Goal: Task Accomplishment & Management: Use online tool/utility

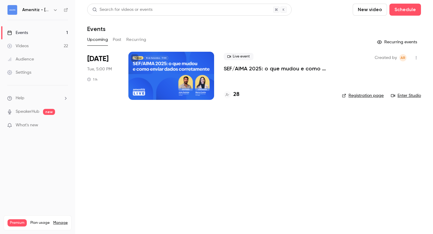
click at [26, 32] on div "Events" at bounding box center [17, 33] width 21 height 6
click at [55, 9] on icon "button" at bounding box center [55, 10] width 5 height 5
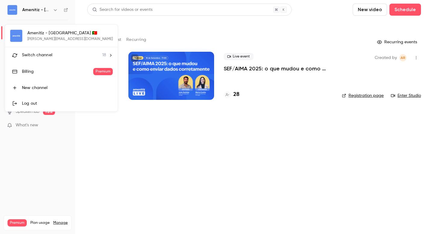
click at [43, 59] on li "Switch channel 18" at bounding box center [61, 55] width 112 height 16
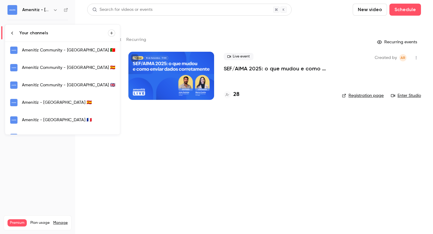
scroll to position [89, 0]
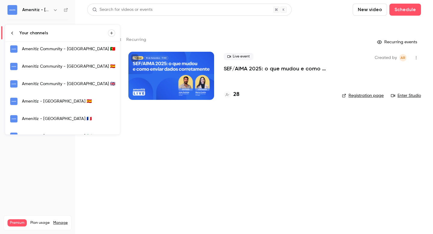
click at [53, 101] on div "Amenitiz - [GEOGRAPHIC_DATA] 🇪🇸" at bounding box center [68, 101] width 93 height 6
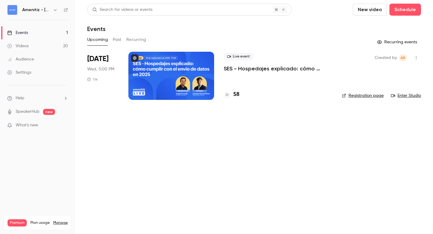
click at [236, 93] on h4 "58" at bounding box center [236, 94] width 6 height 8
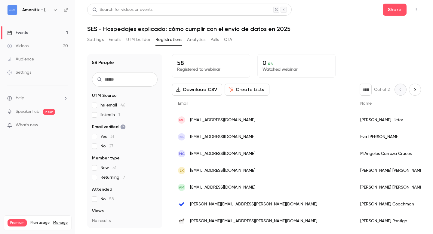
click at [411, 91] on icon "Next page" at bounding box center [414, 89] width 7 height 5
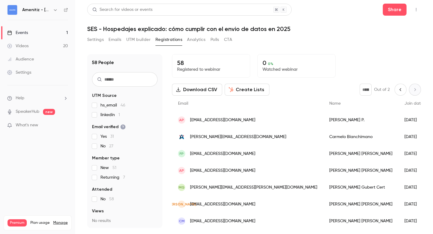
click at [394, 92] on button "Previous page" at bounding box center [400, 90] width 12 height 12
type input "*"
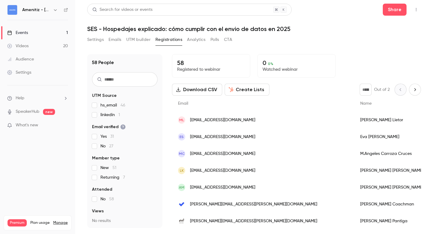
click at [54, 11] on icon "button" at bounding box center [55, 10] width 5 height 5
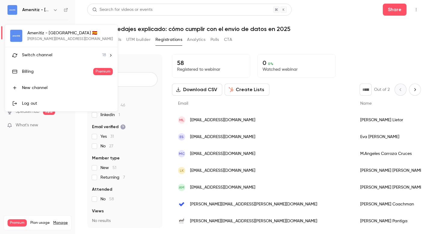
click at [45, 54] on span "Switch channel" at bounding box center [37, 55] width 30 height 6
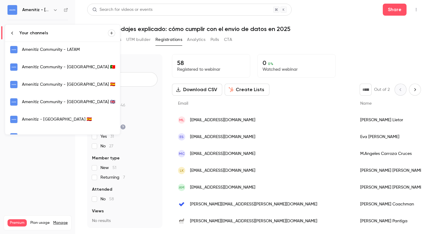
scroll to position [71, 0]
click at [53, 119] on div "Amenitiz - [GEOGRAPHIC_DATA] 🇪🇸" at bounding box center [68, 119] width 93 height 6
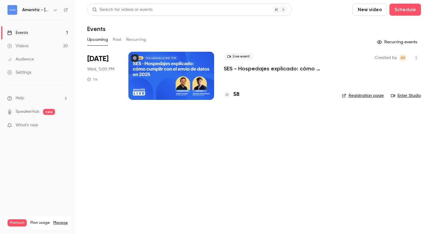
click at [295, 99] on div "Live event SES - Hospedajes explicado: cómo cumplir con el envio de datos en 20…" at bounding box center [278, 76] width 109 height 48
click at [56, 9] on icon "button" at bounding box center [55, 10] width 5 height 5
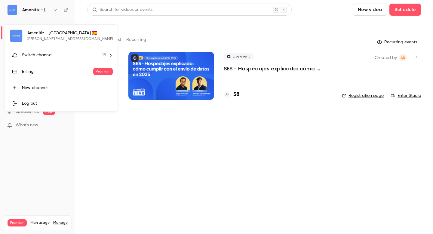
click at [52, 51] on li "Switch channel 18" at bounding box center [61, 55] width 112 height 16
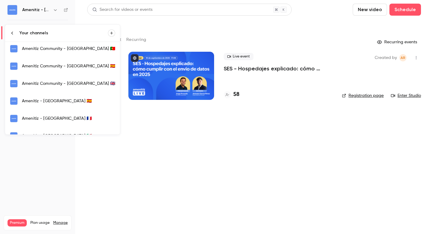
scroll to position [109, 0]
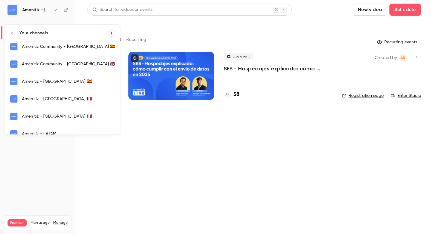
click at [57, 113] on link "Amenitiz - [GEOGRAPHIC_DATA] 🇮🇹" at bounding box center [62, 116] width 115 height 17
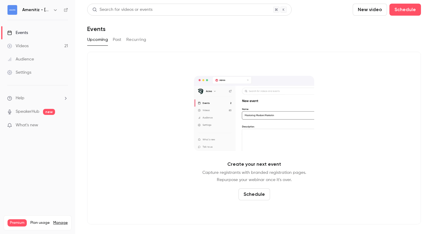
click at [116, 40] on button "Past" at bounding box center [117, 40] width 9 height 10
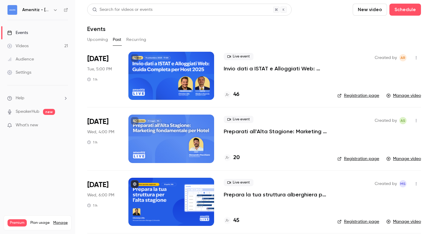
click at [194, 72] on div at bounding box center [171, 76] width 86 height 48
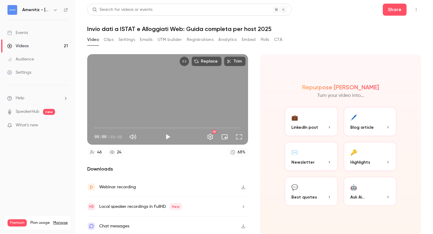
scroll to position [0, 0]
click at [202, 38] on button "Registrations" at bounding box center [200, 40] width 27 height 10
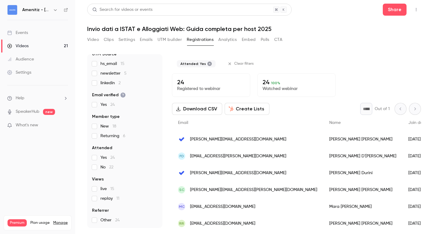
click at [252, 109] on button "Create Lists" at bounding box center [247, 109] width 45 height 12
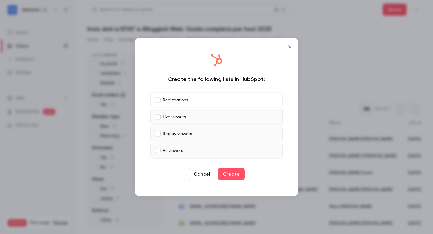
click at [157, 113] on label "Live viewers" at bounding box center [216, 117] width 132 height 16
click at [232, 174] on button "Create" at bounding box center [231, 174] width 27 height 12
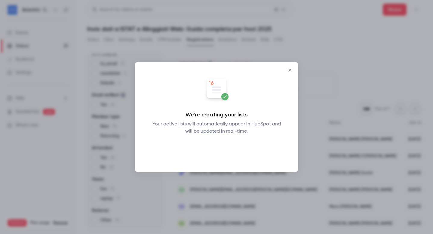
click at [216, 149] on button "Okay" at bounding box center [217, 151] width 22 height 12
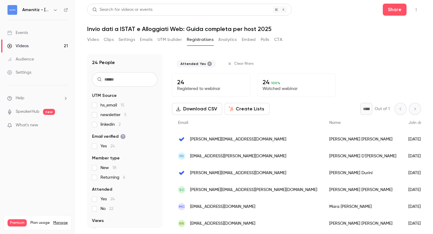
click at [55, 10] on icon "button" at bounding box center [55, 10] width 3 height 2
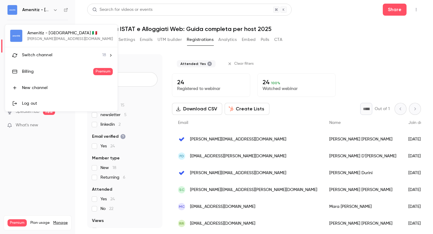
click at [52, 54] on div "Switch channel 18" at bounding box center [64, 55] width 84 height 6
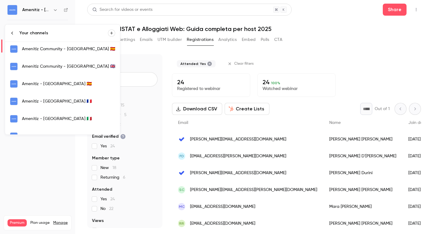
scroll to position [106, 0]
click at [54, 85] on div "Amenitiz - [GEOGRAPHIC_DATA] 🇪🇸" at bounding box center [68, 84] width 93 height 6
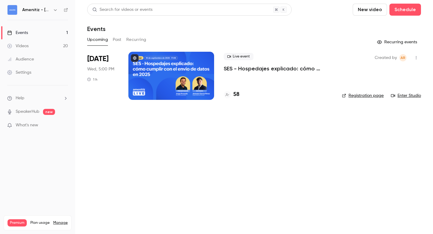
click at [55, 8] on icon "button" at bounding box center [55, 10] width 5 height 5
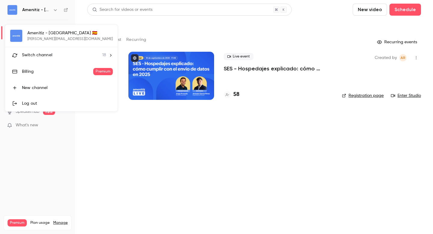
click at [51, 54] on span "Switch channel" at bounding box center [37, 55] width 30 height 6
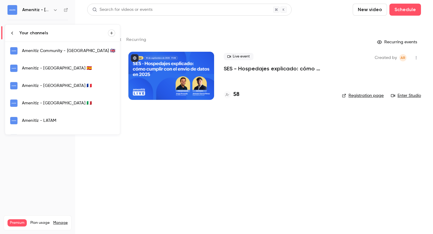
scroll to position [131, 0]
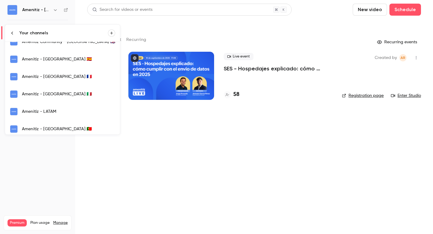
click at [46, 93] on div "Amenitiz - [GEOGRAPHIC_DATA] 🇮🇹" at bounding box center [68, 94] width 93 height 6
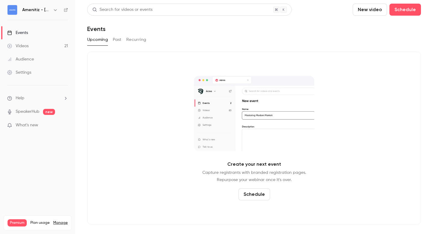
click at [116, 39] on button "Past" at bounding box center [117, 40] width 9 height 10
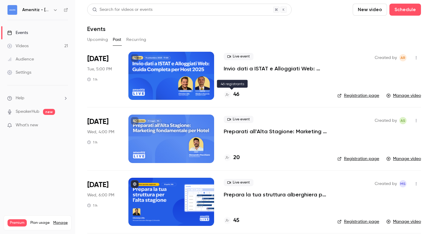
click at [235, 94] on h4 "46" at bounding box center [236, 94] width 6 height 8
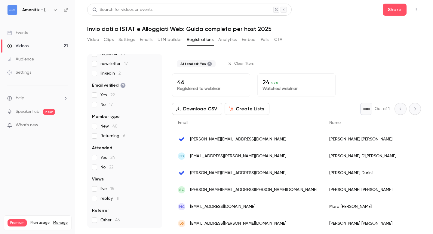
scroll to position [41, 0]
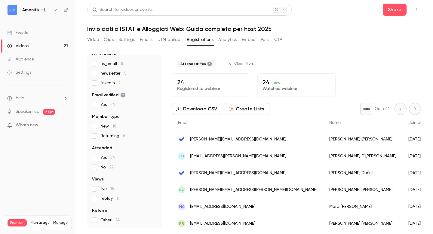
click at [244, 108] on button "Create Lists" at bounding box center [247, 109] width 45 height 12
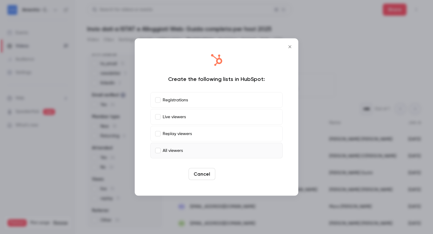
click at [231, 174] on button "Create" at bounding box center [231, 174] width 27 height 12
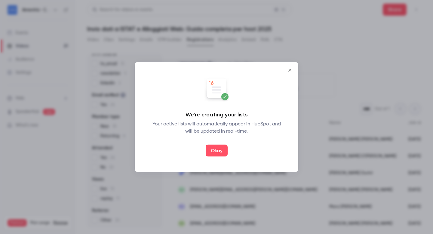
click at [217, 151] on button "Okay" at bounding box center [217, 151] width 22 height 12
